Goal: Transaction & Acquisition: Purchase product/service

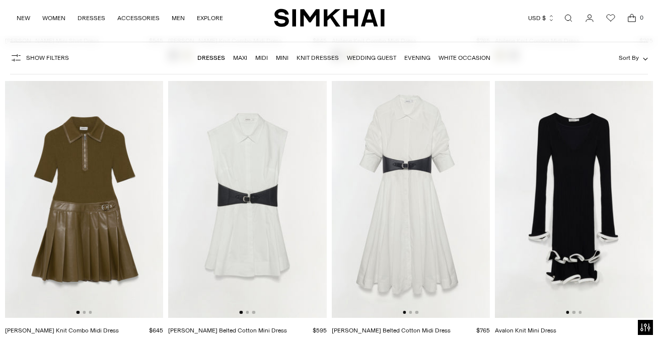
scroll to position [3269, 0]
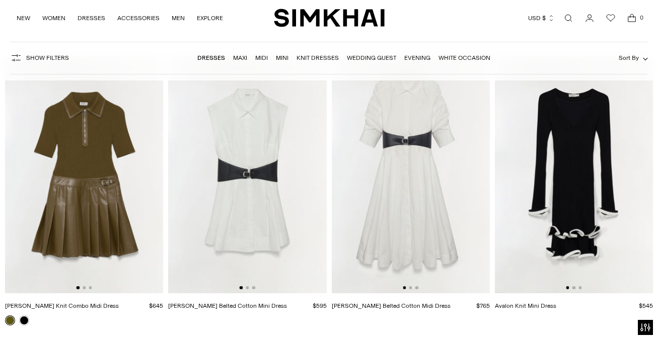
click at [262, 177] on img at bounding box center [247, 174] width 158 height 237
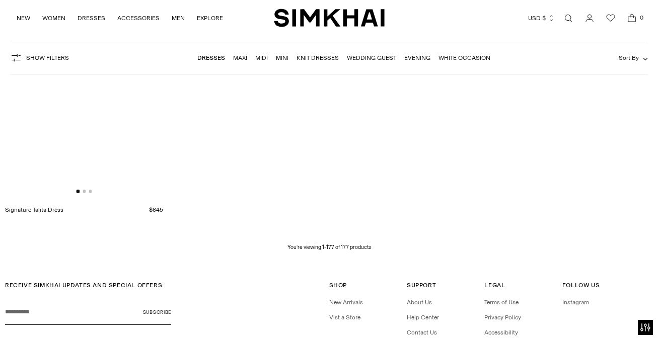
scroll to position [12146, 0]
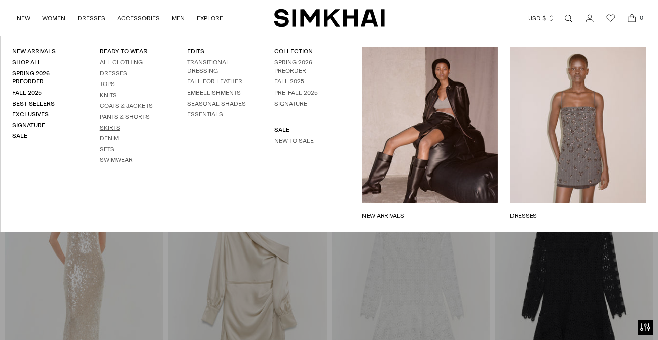
click at [112, 126] on link "Skirts" at bounding box center [110, 127] width 21 height 7
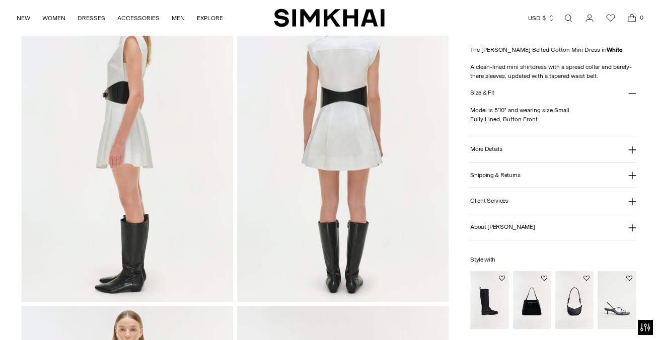
scroll to position [440, 0]
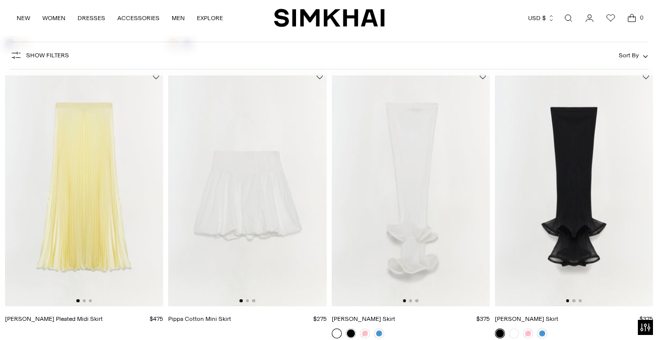
scroll to position [1540, 0]
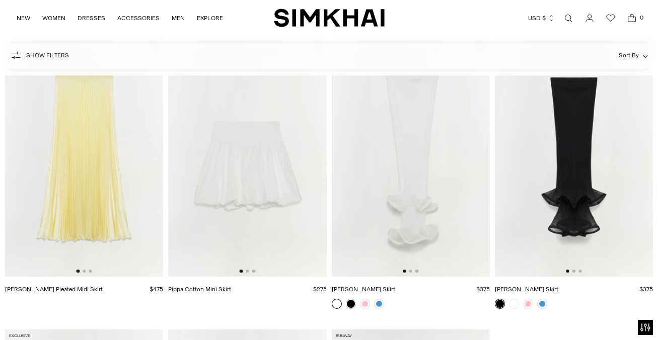
click at [399, 146] on img at bounding box center [411, 158] width 158 height 237
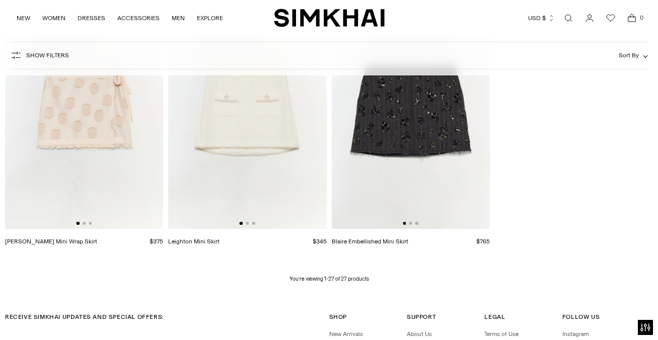
scroll to position [1729, 0]
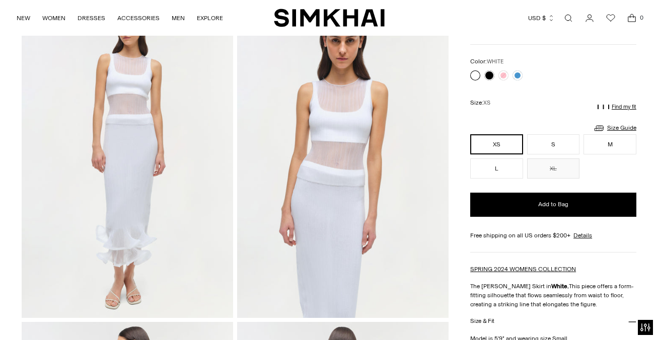
scroll to position [76, 0]
